Goal: Task Accomplishment & Management: Manage account settings

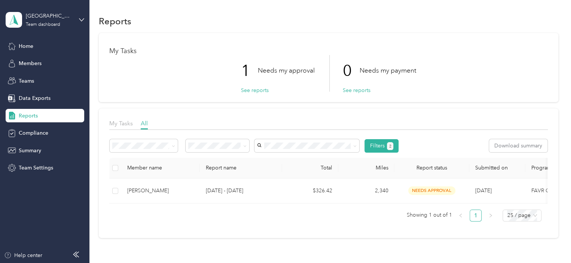
scroll to position [57, 0]
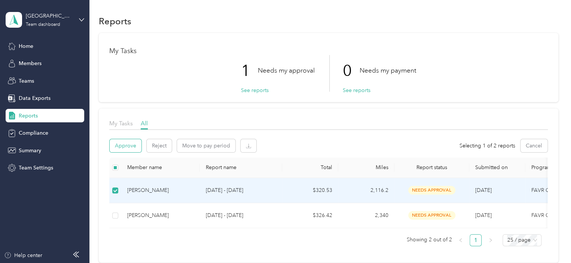
click at [122, 146] on button "Approve" at bounding box center [126, 145] width 32 height 13
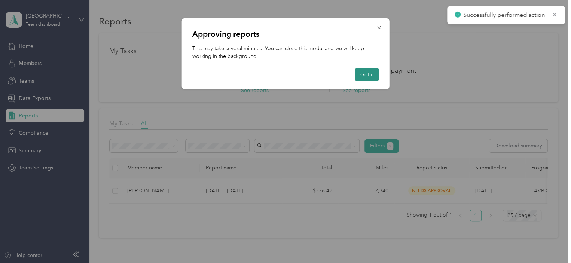
click at [372, 75] on button "Got it" at bounding box center [367, 74] width 24 height 13
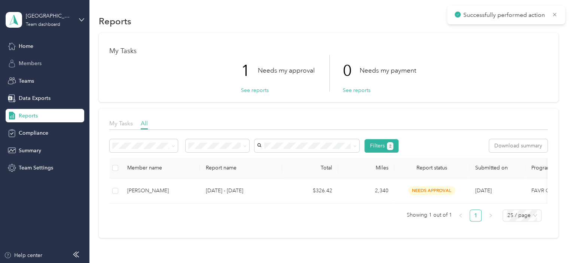
click at [31, 61] on span "Members" at bounding box center [30, 63] width 23 height 8
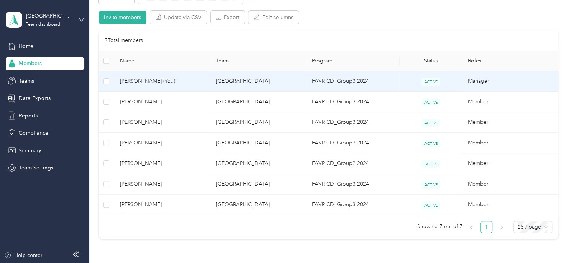
scroll to position [150, 0]
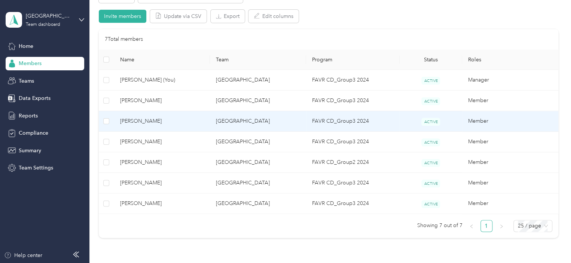
click at [290, 118] on td "[GEOGRAPHIC_DATA]" at bounding box center [258, 121] width 96 height 21
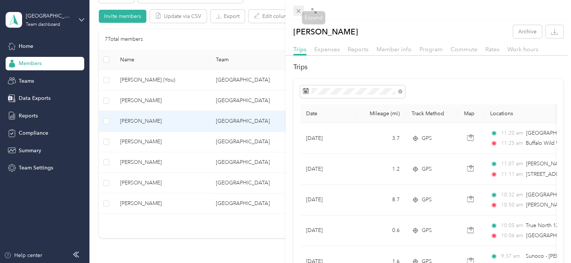
click at [300, 10] on icon at bounding box center [298, 11] width 6 height 6
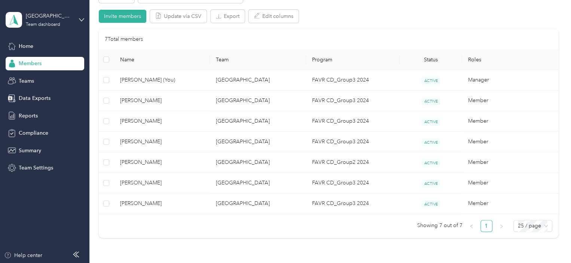
click at [269, 37] on div "7 Total members" at bounding box center [328, 39] width 447 height 8
click at [275, 37] on div "7 Total members" at bounding box center [328, 39] width 447 height 8
